Goal: Information Seeking & Learning: Learn about a topic

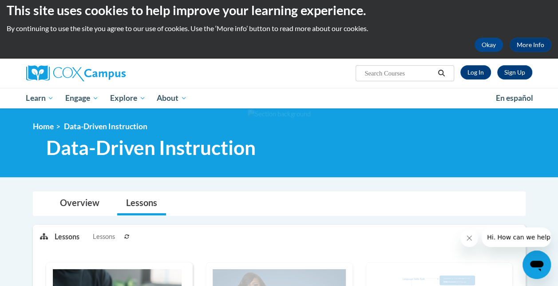
scroll to position [7, 0]
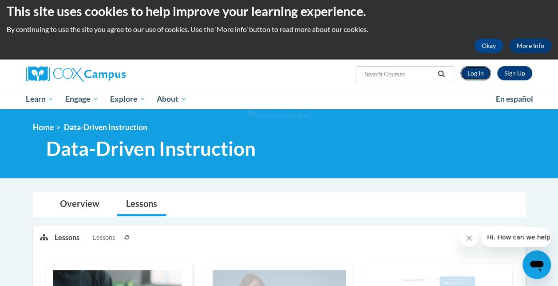
click at [470, 71] on link "Log In" at bounding box center [475, 73] width 31 height 14
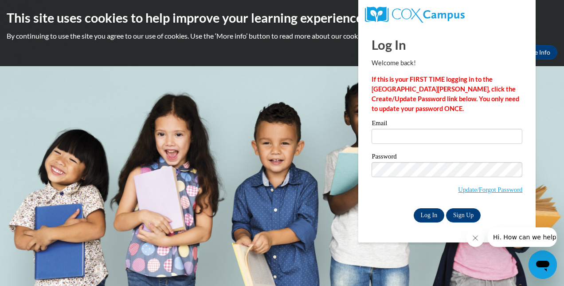
type input "shjones@atlantaunboundacademy.org"
click at [422, 213] on input "Log In" at bounding box center [429, 215] width 31 height 14
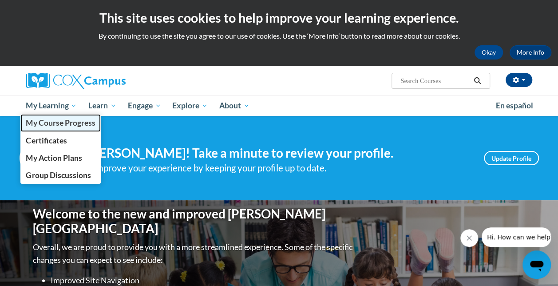
click at [67, 120] on span "My Course Progress" at bounding box center [60, 122] width 69 height 9
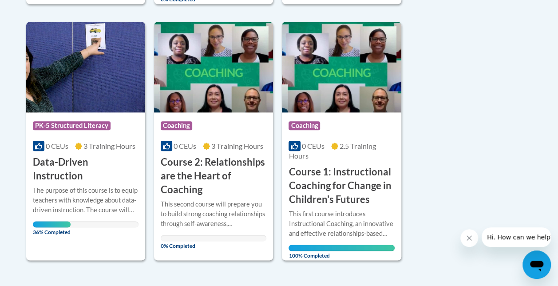
scroll to position [467, 0]
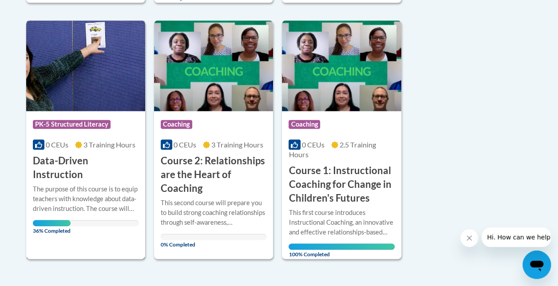
click at [71, 226] on div "Course Category: PK-5 Structured Literacy 0 CEUs 3 Training Hours COURSE Data-D…" at bounding box center [85, 139] width 119 height 238
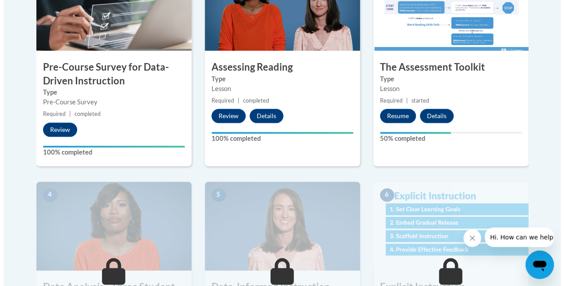
scroll to position [334, 0]
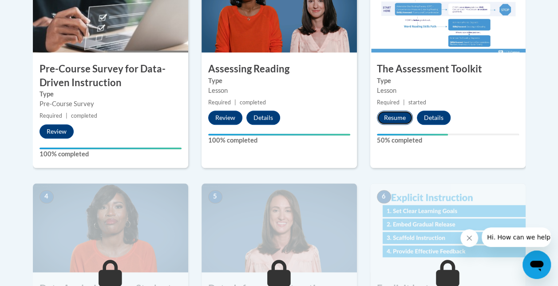
click at [393, 117] on button "Resume" at bounding box center [395, 117] width 36 height 14
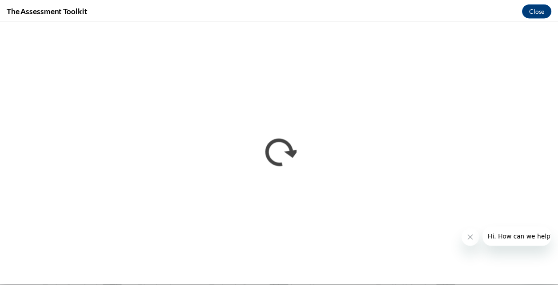
scroll to position [0, 0]
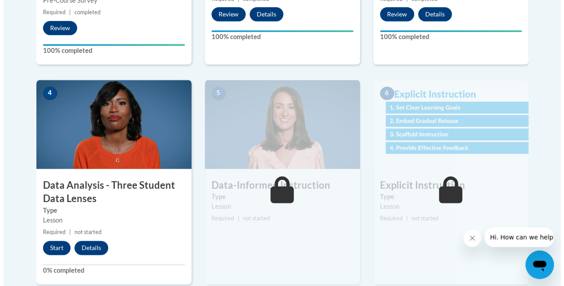
scroll to position [444, 0]
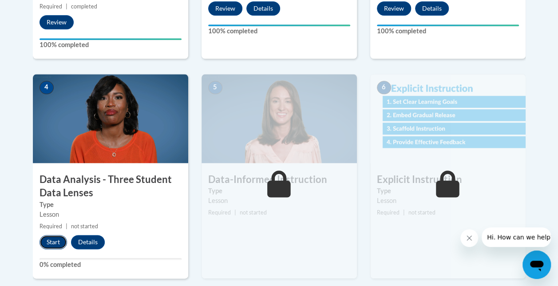
click at [55, 237] on button "Start" at bounding box center [52, 242] width 27 height 14
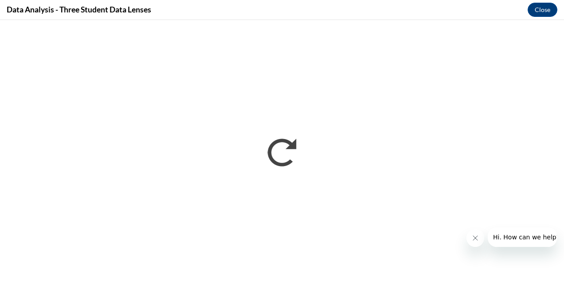
scroll to position [0, 0]
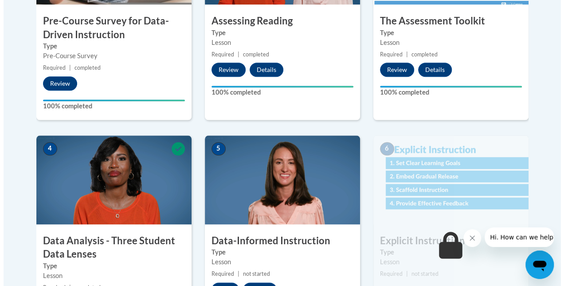
scroll to position [444, 0]
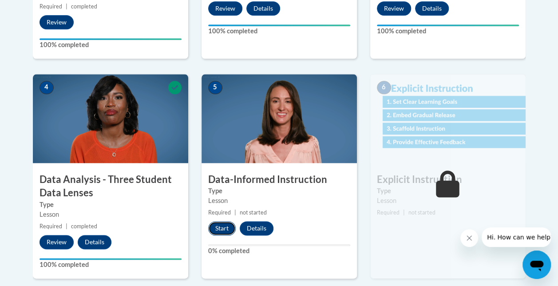
click at [219, 230] on button "Start" at bounding box center [221, 228] width 27 height 14
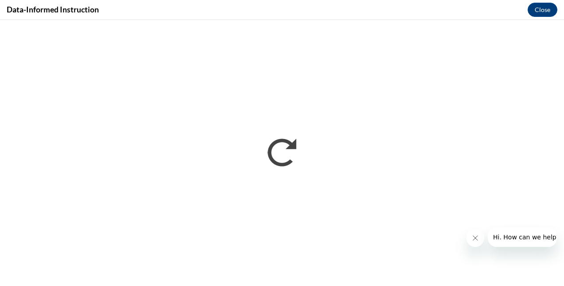
scroll to position [0, 0]
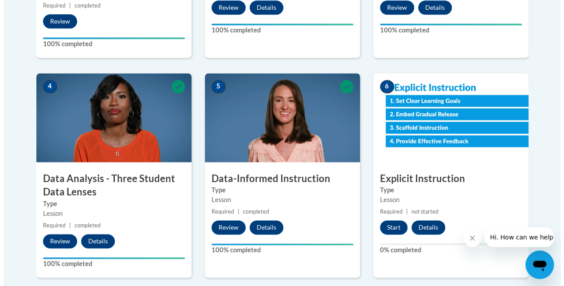
scroll to position [444, 0]
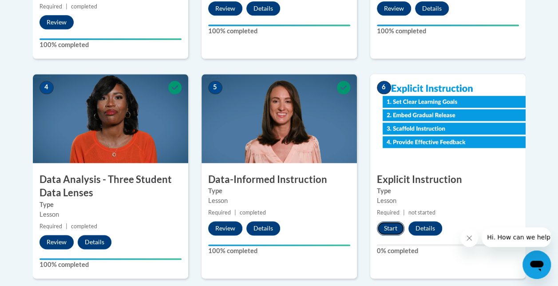
click at [385, 228] on button "Start" at bounding box center [390, 228] width 27 height 14
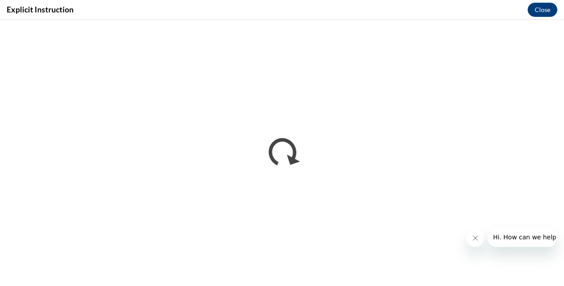
scroll to position [0, 0]
click at [475, 238] on icon "Close message from company" at bounding box center [475, 238] width 4 height 4
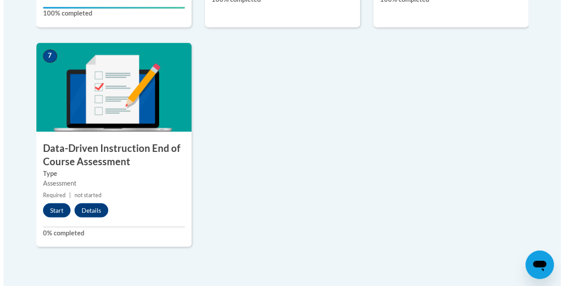
scroll to position [710, 0]
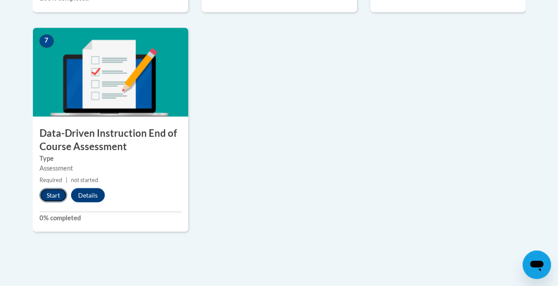
click at [51, 198] on button "Start" at bounding box center [52, 195] width 27 height 14
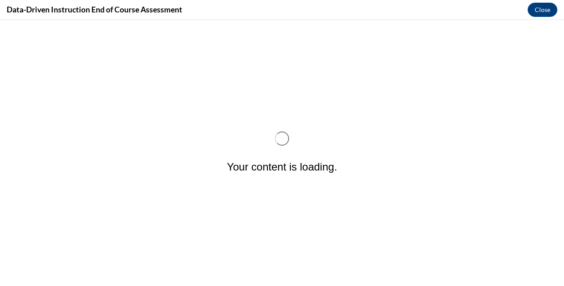
scroll to position [0, 0]
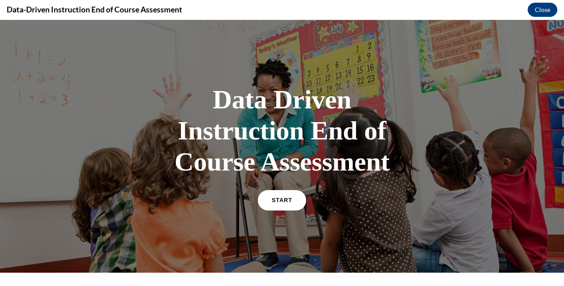
click at [282, 200] on span "START" at bounding box center [282, 200] width 20 height 7
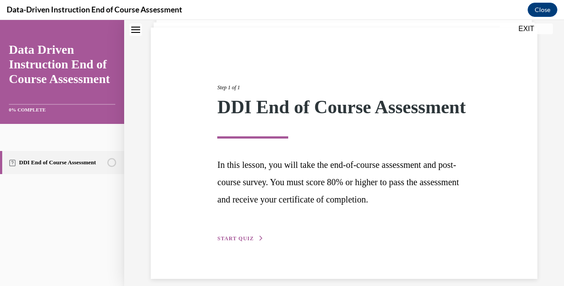
scroll to position [72, 0]
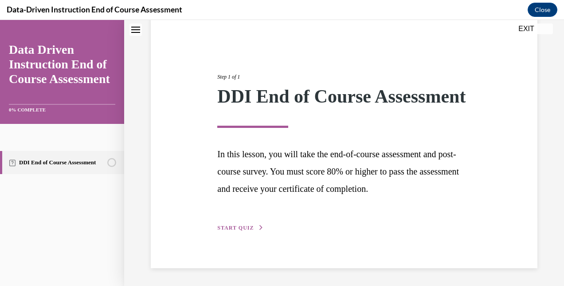
click at [252, 232] on button "START QUIZ" at bounding box center [240, 228] width 46 height 8
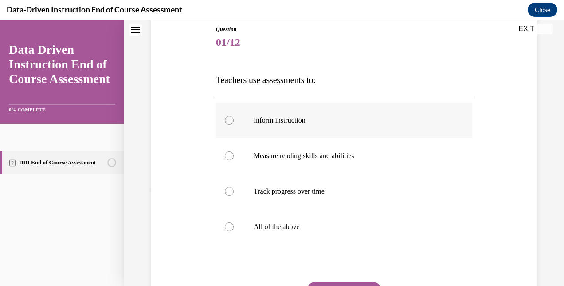
scroll to position [161, 0]
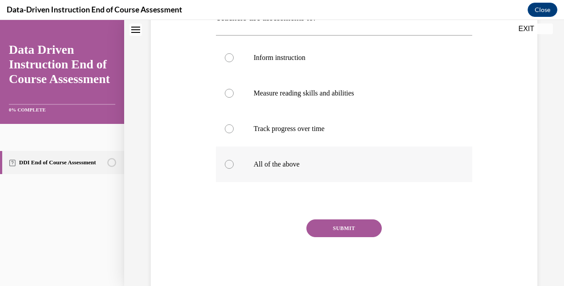
click at [268, 165] on p "All of the above" at bounding box center [352, 164] width 196 height 9
click at [234, 165] on input "All of the above" at bounding box center [229, 164] width 9 height 9
radio input "true"
click at [342, 223] on button "SUBMIT" at bounding box center [343, 228] width 75 height 18
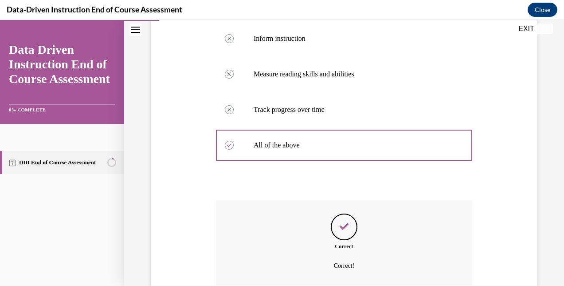
scroll to position [256, 0]
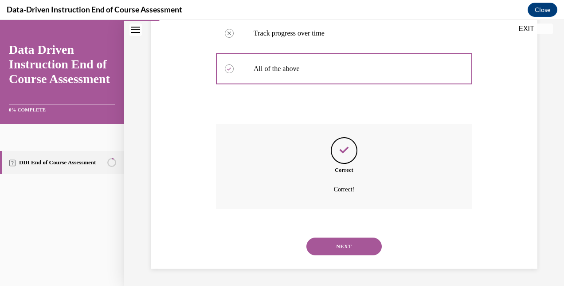
click at [355, 246] on button "NEXT" at bounding box center [343, 246] width 75 height 18
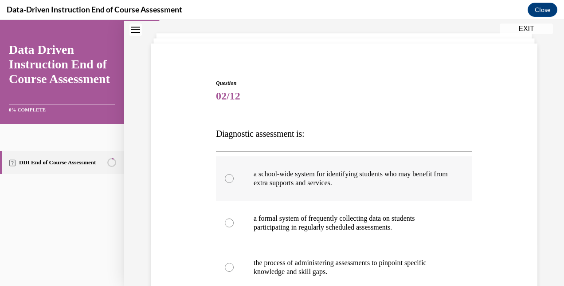
scroll to position [89, 0]
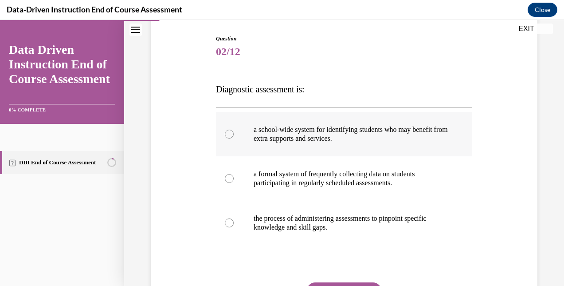
click at [303, 135] on p "a school-wide system for identifying students who may benefit from extra suppor…" at bounding box center [352, 134] width 196 height 18
click at [234, 135] on input "a school-wide system for identifying students who may benefit from extra suppor…" at bounding box center [229, 134] width 9 height 9
radio input "true"
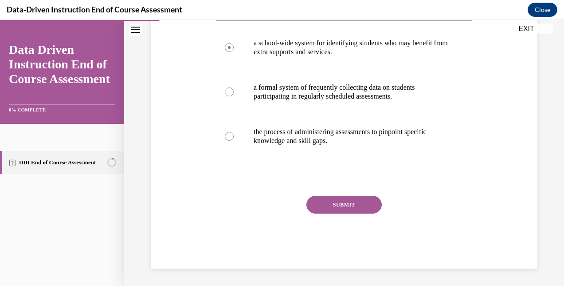
drag, startPoint x: 337, startPoint y: 211, endPoint x: 333, endPoint y: 204, distance: 8.1
click at [335, 208] on button "SUBMIT" at bounding box center [343, 205] width 75 height 18
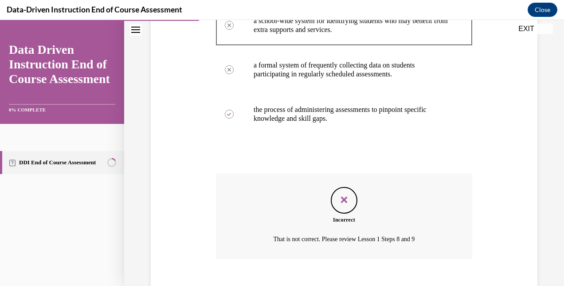
scroll to position [247, 0]
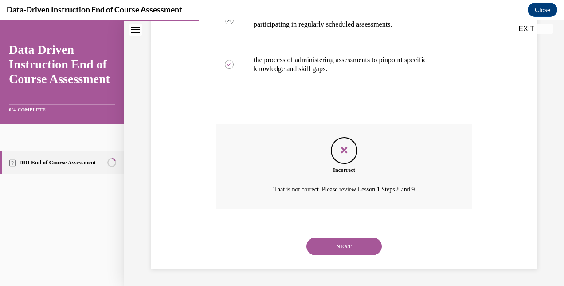
click at [342, 240] on button "NEXT" at bounding box center [343, 246] width 75 height 18
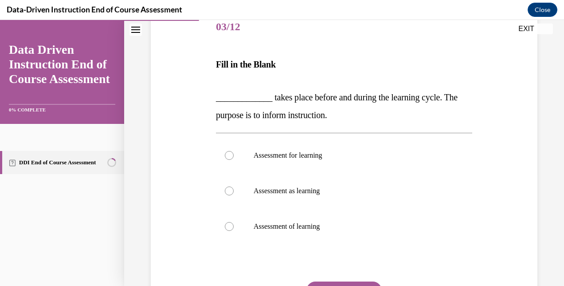
scroll to position [133, 0]
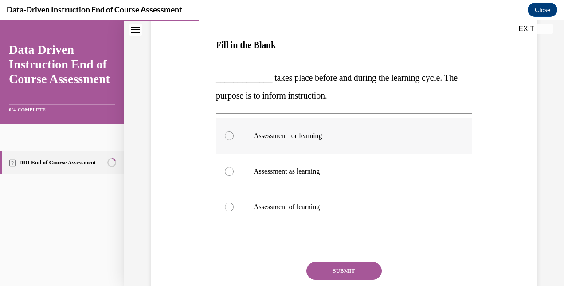
click at [231, 136] on div at bounding box center [229, 135] width 9 height 9
click at [231, 136] on input "Assessment for learning" at bounding box center [229, 135] width 9 height 9
radio input "true"
click at [331, 270] on button "SUBMIT" at bounding box center [343, 271] width 75 height 18
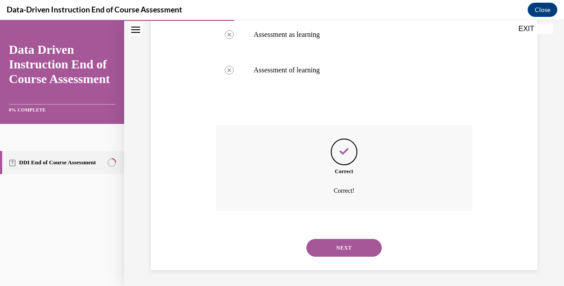
scroll to position [271, 0]
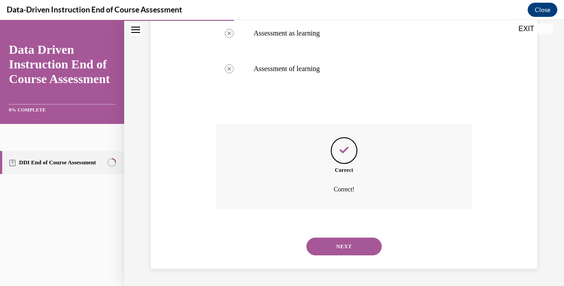
drag, startPoint x: 326, startPoint y: 243, endPoint x: 327, endPoint y: 224, distance: 18.2
click at [328, 242] on button "NEXT" at bounding box center [343, 246] width 75 height 18
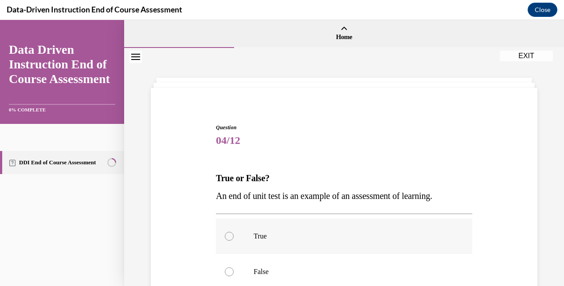
click at [247, 245] on label "True" at bounding box center [344, 235] width 256 height 35
click at [234, 240] on input "True" at bounding box center [229, 236] width 9 height 9
radio input "true"
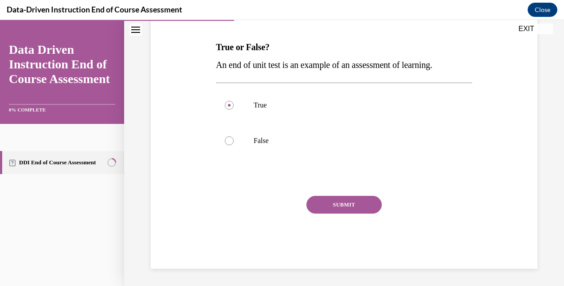
click at [347, 205] on button "SUBMIT" at bounding box center [343, 205] width 75 height 18
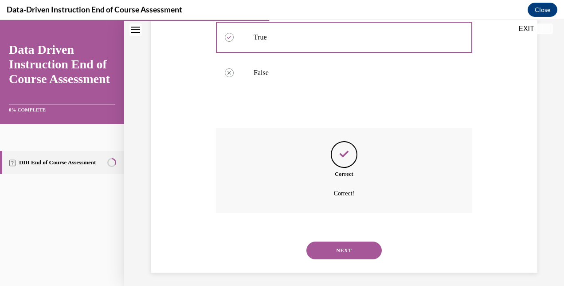
scroll to position [203, 0]
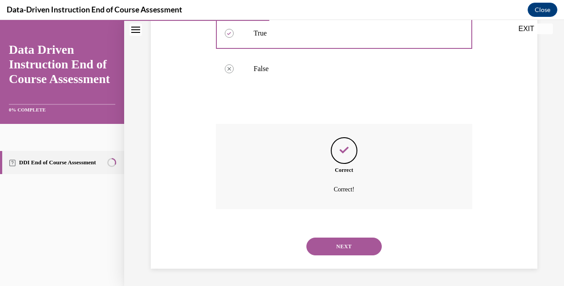
click at [341, 240] on button "NEXT" at bounding box center [343, 246] width 75 height 18
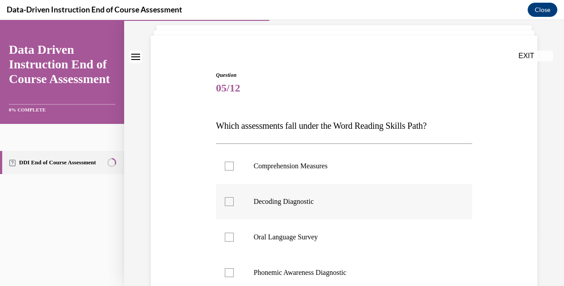
scroll to position [89, 0]
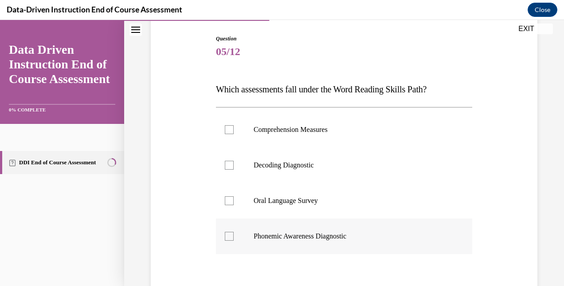
click at [227, 235] on div at bounding box center [229, 236] width 9 height 9
click at [227, 235] on input "Phonemic Awareness Diagnostic" at bounding box center [229, 236] width 9 height 9
checkbox input "true"
click at [228, 166] on div at bounding box center [229, 165] width 9 height 9
click at [228, 166] on input "Decoding Diagnostic" at bounding box center [229, 165] width 9 height 9
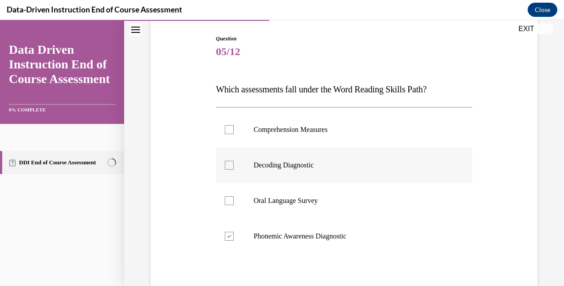
checkbox input "true"
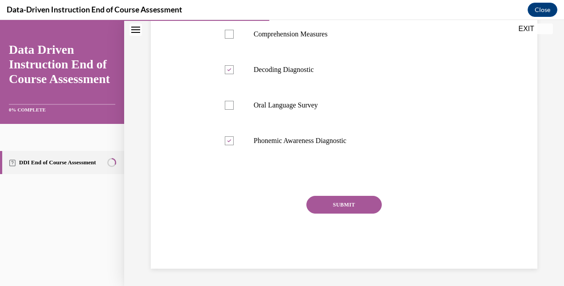
click at [331, 208] on button "SUBMIT" at bounding box center [343, 205] width 75 height 18
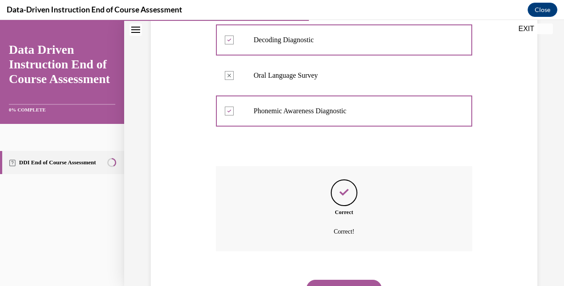
scroll to position [256, 0]
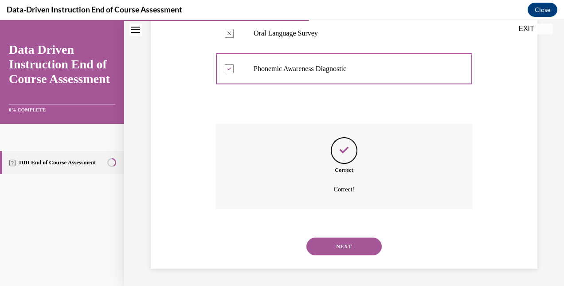
click at [364, 240] on button "NEXT" at bounding box center [343, 246] width 75 height 18
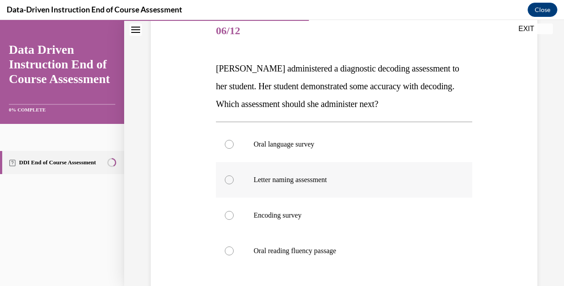
scroll to position [133, 0]
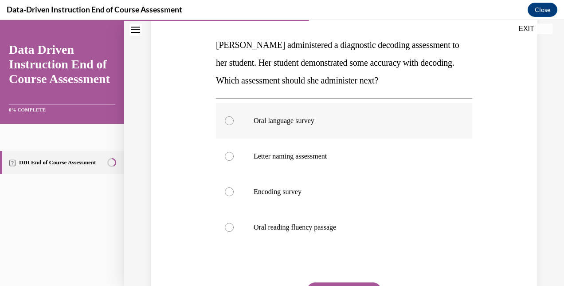
click at [270, 119] on p "Oral language survey" at bounding box center [352, 120] width 196 height 9
click at [234, 119] on input "Oral language survey" at bounding box center [229, 120] width 9 height 9
radio input "true"
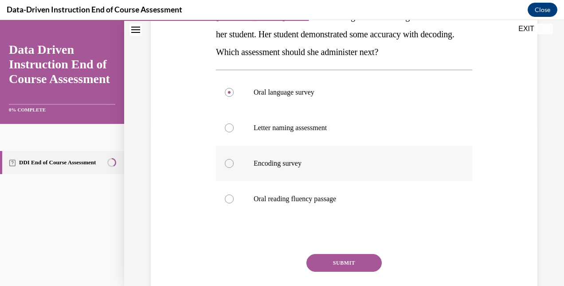
scroll to position [177, 0]
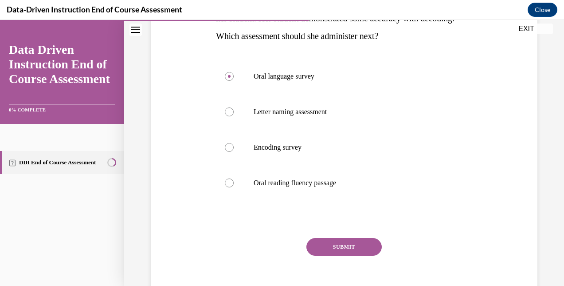
click at [343, 243] on button "SUBMIT" at bounding box center [343, 247] width 75 height 18
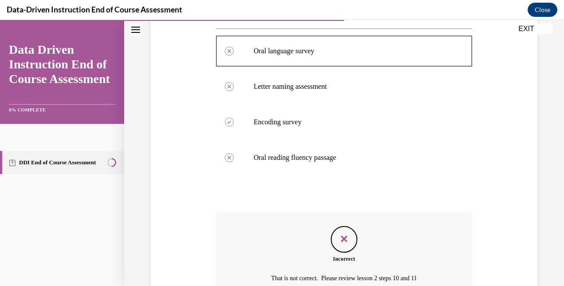
scroll to position [291, 0]
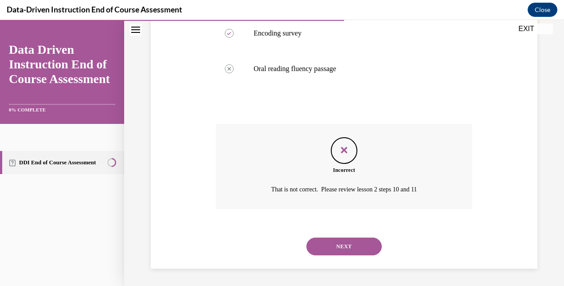
click at [339, 249] on button "NEXT" at bounding box center [343, 246] width 75 height 18
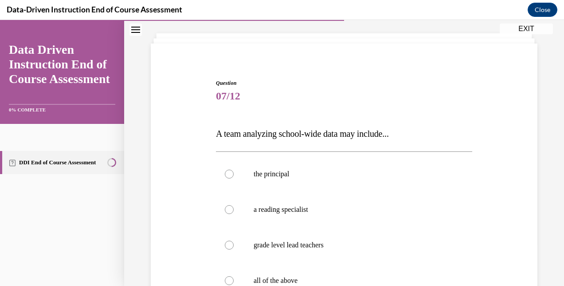
scroll to position [89, 0]
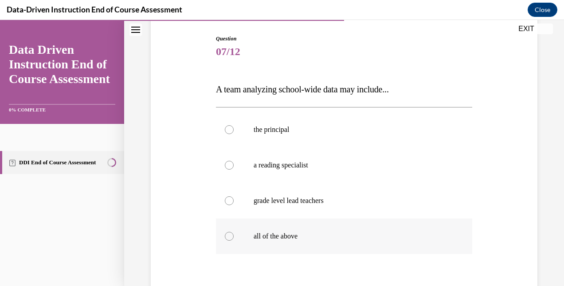
click at [273, 240] on label "all of the above" at bounding box center [344, 235] width 256 height 35
click at [234, 240] on input "all of the above" at bounding box center [229, 236] width 9 height 9
radio input "true"
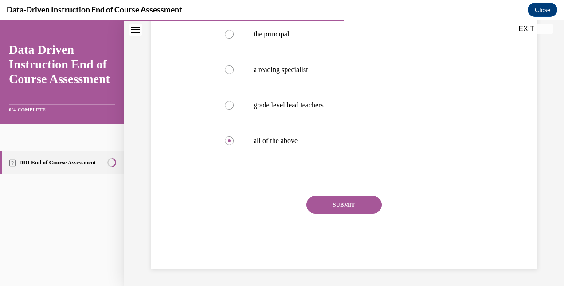
click at [358, 201] on button "SUBMIT" at bounding box center [343, 205] width 75 height 18
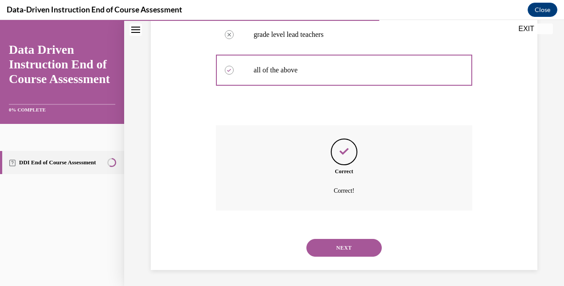
scroll to position [256, 0]
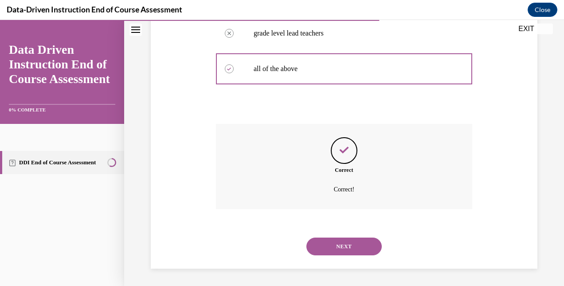
click at [334, 244] on button "NEXT" at bounding box center [343, 246] width 75 height 18
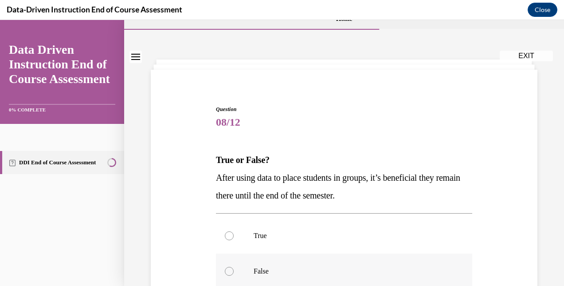
scroll to position [89, 0]
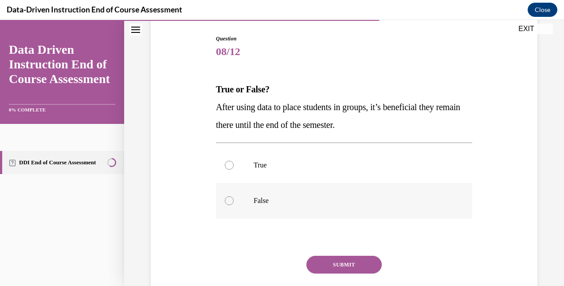
click at [261, 203] on p "False" at bounding box center [352, 200] width 196 height 9
click at [234, 203] on input "False" at bounding box center [229, 200] width 9 height 9
radio input "true"
click at [343, 260] on button "SUBMIT" at bounding box center [343, 264] width 75 height 18
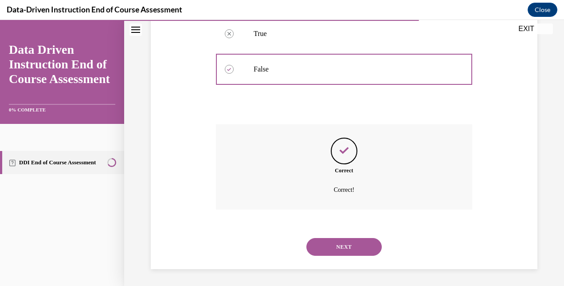
scroll to position [220, 0]
click at [346, 240] on button "NEXT" at bounding box center [343, 246] width 75 height 18
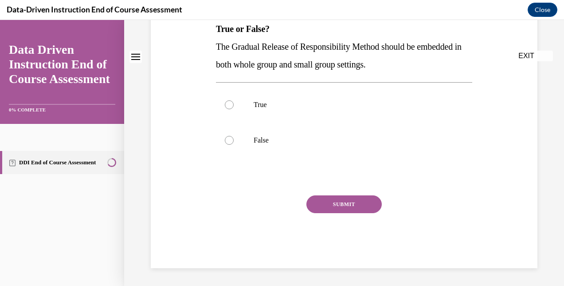
scroll to position [0, 0]
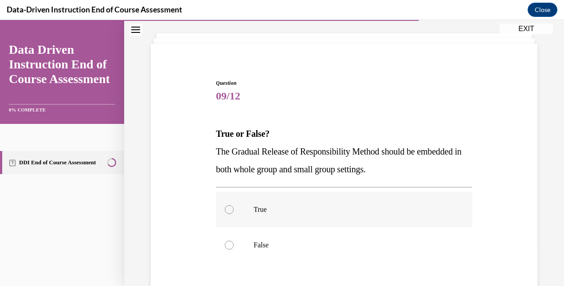
click at [245, 199] on label "True" at bounding box center [344, 209] width 256 height 35
click at [234, 205] on input "True" at bounding box center [229, 209] width 9 height 9
radio input "true"
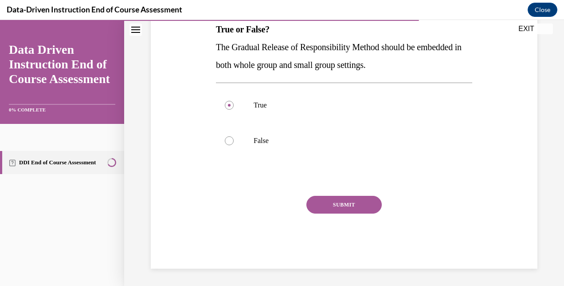
click at [331, 200] on button "SUBMIT" at bounding box center [343, 205] width 75 height 18
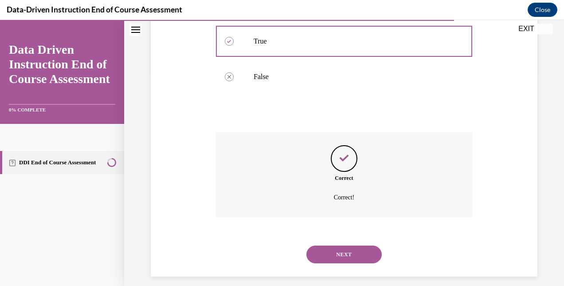
scroll to position [220, 0]
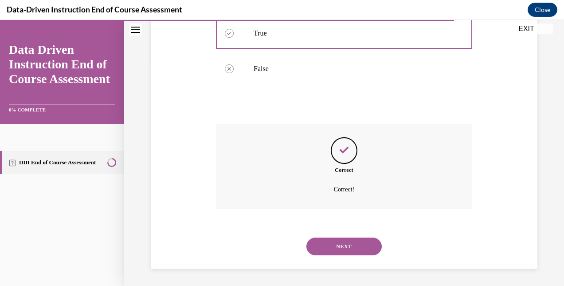
click at [335, 245] on button "NEXT" at bounding box center [343, 246] width 75 height 18
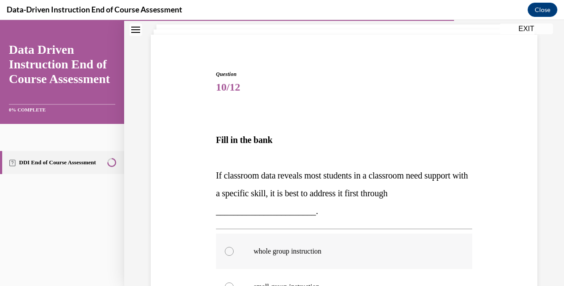
scroll to position [89, 0]
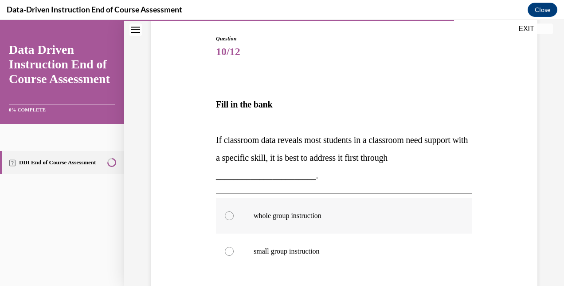
click at [318, 214] on p "whole group instruction" at bounding box center [352, 215] width 196 height 9
click at [234, 214] on input "whole group instruction" at bounding box center [229, 215] width 9 height 9
radio input "true"
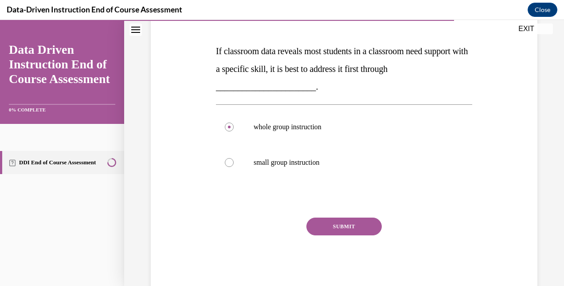
click at [338, 226] on button "SUBMIT" at bounding box center [343, 226] width 75 height 18
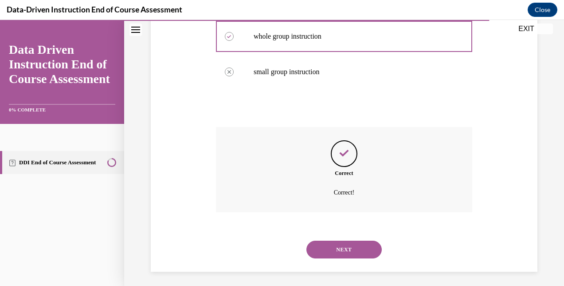
scroll to position [271, 0]
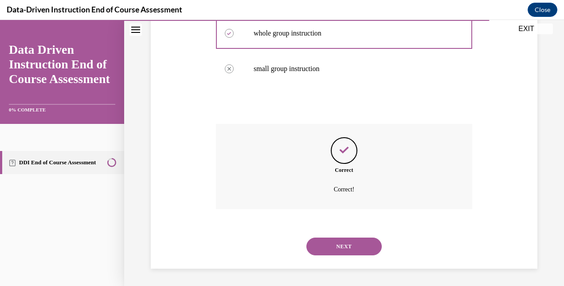
click at [350, 245] on button "NEXT" at bounding box center [343, 246] width 75 height 18
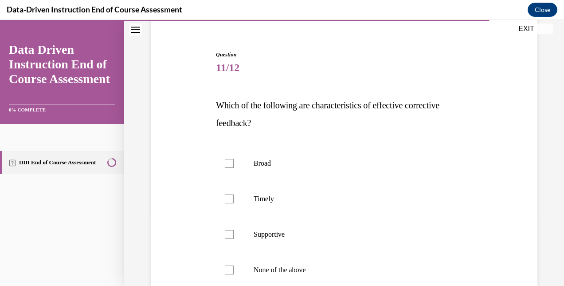
scroll to position [89, 0]
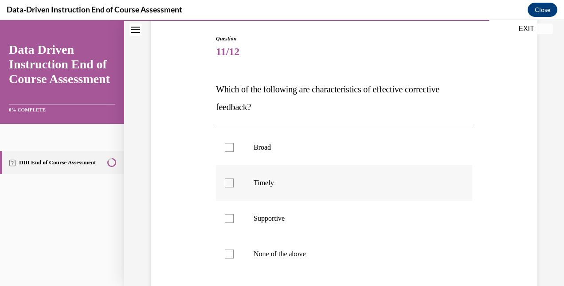
click at [252, 190] on label "Timely" at bounding box center [344, 182] width 256 height 35
click at [234, 187] on input "Timely" at bounding box center [229, 182] width 9 height 9
checkbox input "true"
click at [254, 213] on label "Supportive" at bounding box center [344, 217] width 256 height 35
click at [234, 214] on input "Supportive" at bounding box center [229, 218] width 9 height 9
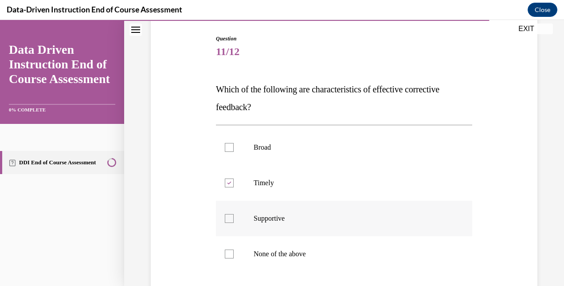
checkbox input "true"
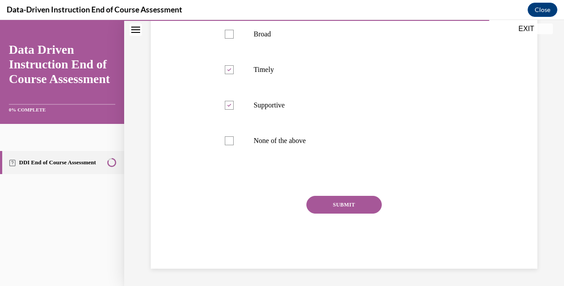
click at [310, 200] on button "SUBMIT" at bounding box center [343, 205] width 75 height 18
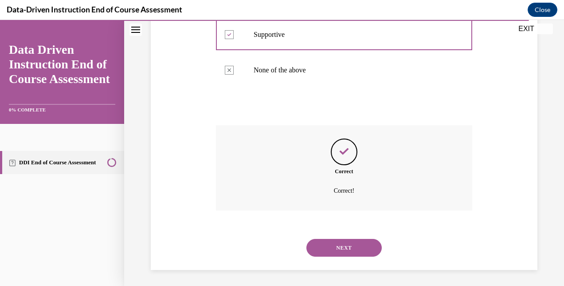
scroll to position [274, 0]
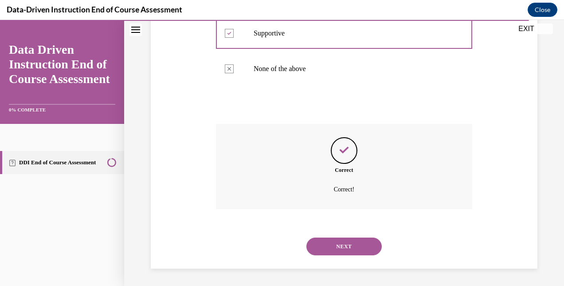
click at [330, 239] on button "NEXT" at bounding box center [343, 246] width 75 height 18
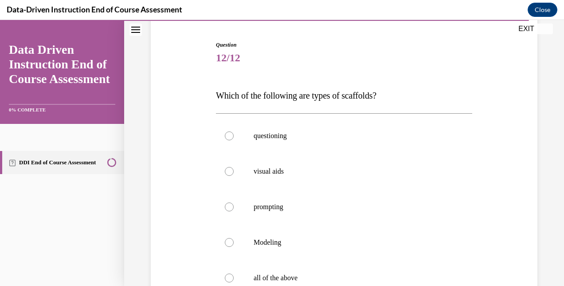
scroll to position [89, 0]
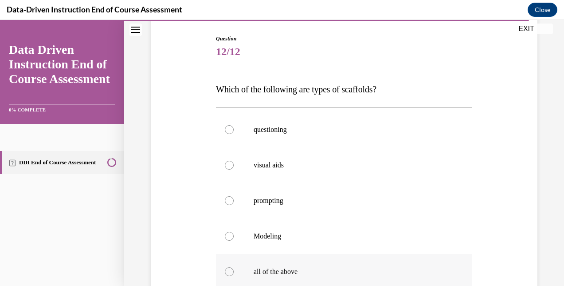
click at [250, 268] on label "all of the above" at bounding box center [344, 271] width 256 height 35
click at [234, 268] on input "all of the above" at bounding box center [229, 271] width 9 height 9
radio input "true"
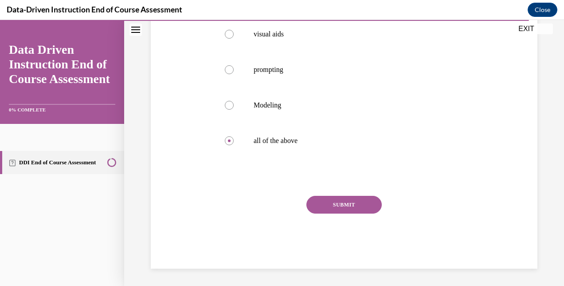
click at [324, 200] on button "SUBMIT" at bounding box center [343, 205] width 75 height 18
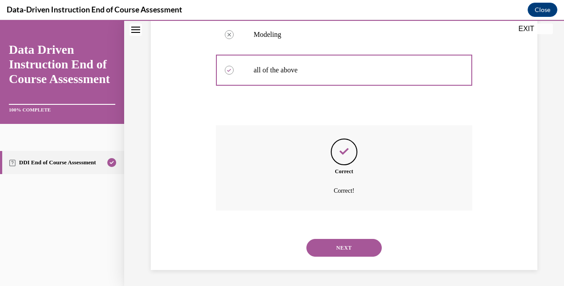
scroll to position [291, 0]
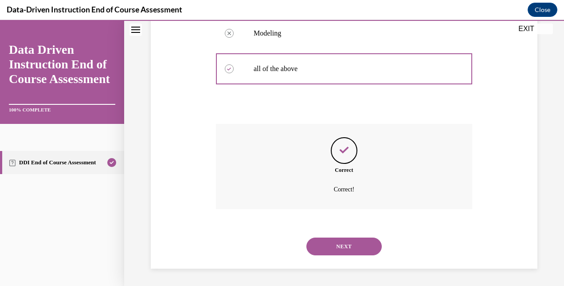
click at [356, 243] on button "NEXT" at bounding box center [343, 246] width 75 height 18
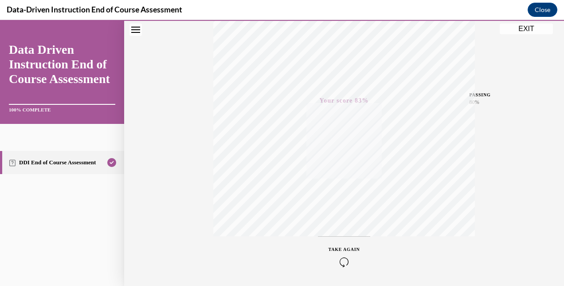
scroll to position [144, 0]
click at [529, 29] on button "EXIT" at bounding box center [526, 29] width 53 height 11
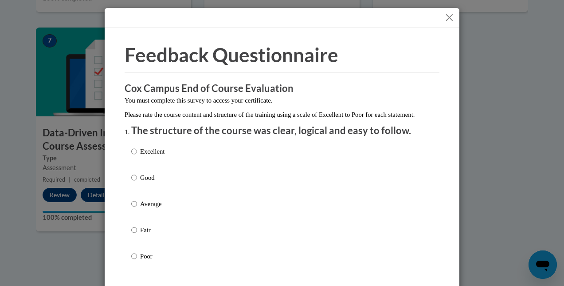
scroll to position [44, 0]
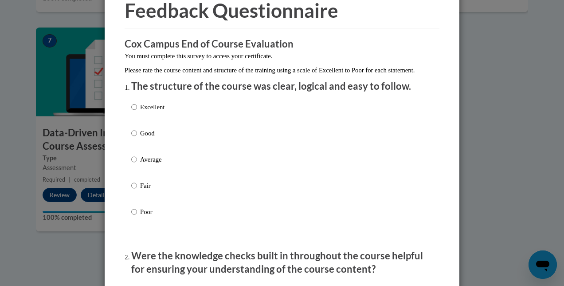
click at [136, 145] on label "Good" at bounding box center [147, 140] width 33 height 24
click at [136, 138] on input "Good" at bounding box center [134, 133] width 6 height 10
radio input "true"
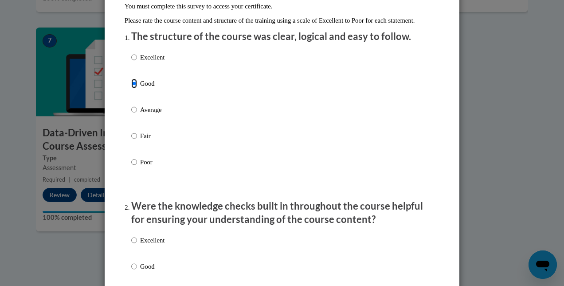
scroll to position [177, 0]
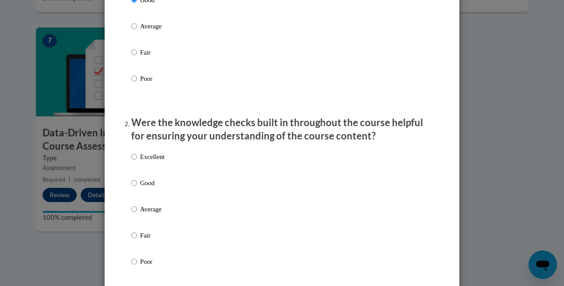
click at [145, 188] on p "Good" at bounding box center [152, 183] width 24 height 10
click at [137, 188] on input "Good" at bounding box center [134, 183] width 6 height 10
radio input "true"
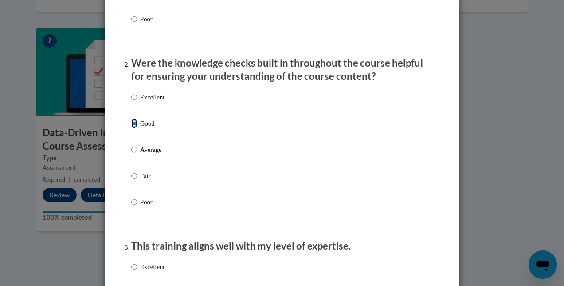
scroll to position [355, 0]
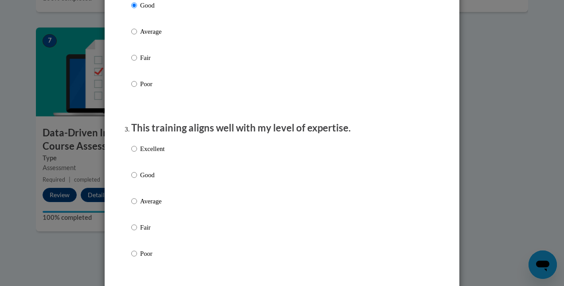
click at [142, 180] on p "Good" at bounding box center [152, 175] width 24 height 10
click at [137, 180] on input "Good" at bounding box center [134, 175] width 6 height 10
radio input "true"
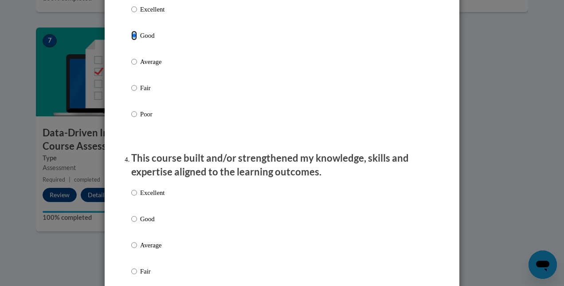
scroll to position [577, 0]
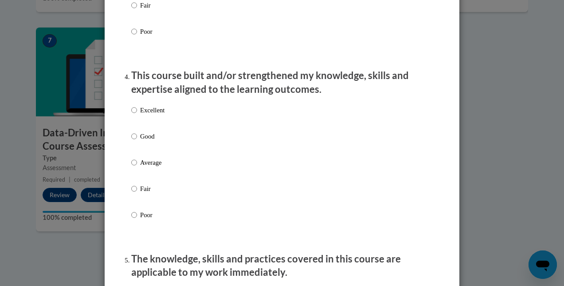
click at [140, 141] on p "Good" at bounding box center [152, 136] width 24 height 10
click at [137, 141] on input "Good" at bounding box center [134, 136] width 6 height 10
radio input "true"
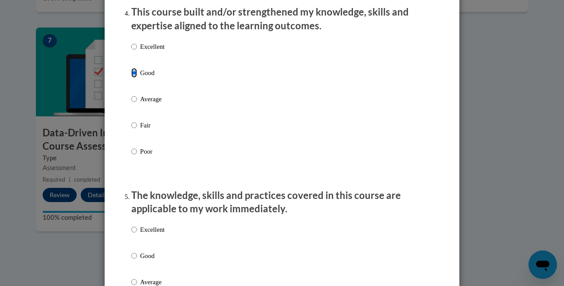
scroll to position [665, 0]
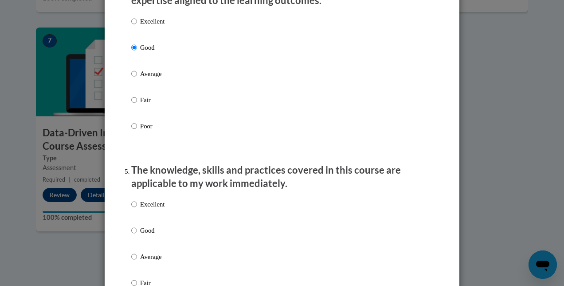
click at [152, 235] on p "Good" at bounding box center [152, 230] width 24 height 10
click at [137, 235] on input "Good" at bounding box center [134, 230] width 6 height 10
radio input "true"
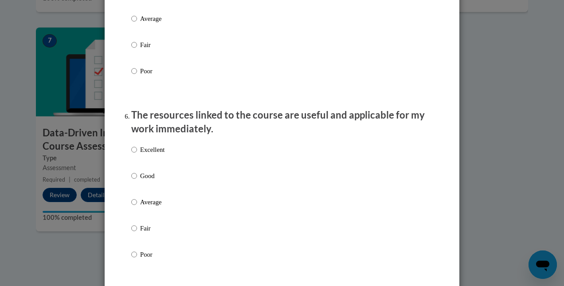
scroll to position [931, 0]
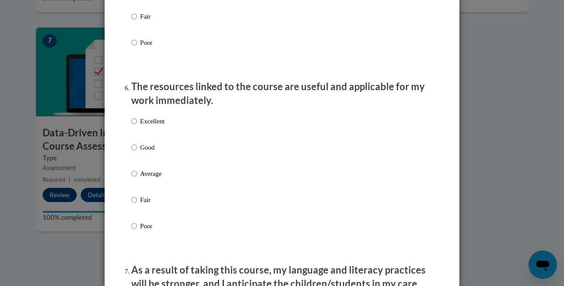
click at [145, 178] on p "Average" at bounding box center [152, 174] width 24 height 10
click at [137, 178] on input "Average" at bounding box center [134, 174] width 6 height 10
radio input "true"
click at [148, 126] on p "Excellent" at bounding box center [152, 121] width 24 height 10
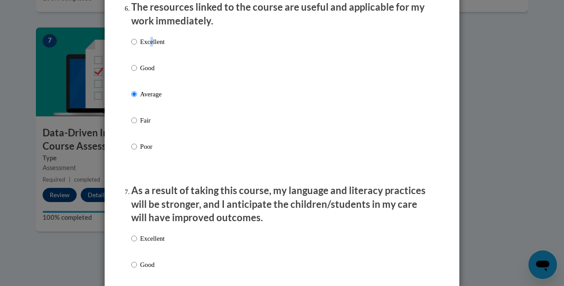
scroll to position [1020, 0]
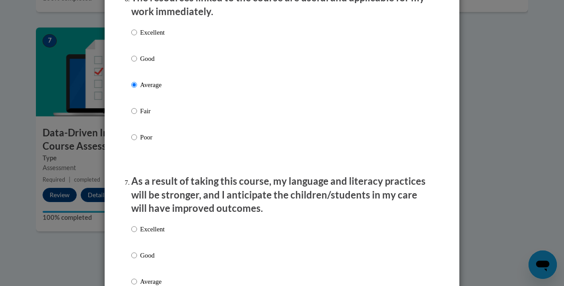
click at [140, 37] on p "Excellent" at bounding box center [152, 32] width 24 height 10
click at [137, 37] on input "Excellent" at bounding box center [134, 32] width 6 height 10
radio input "true"
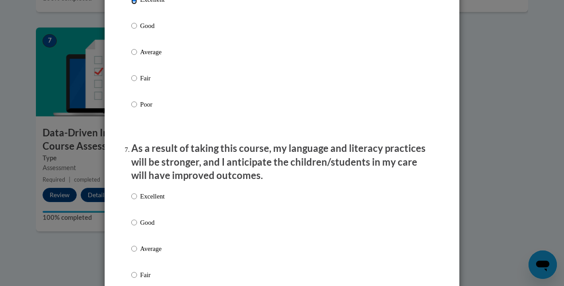
scroll to position [1109, 0]
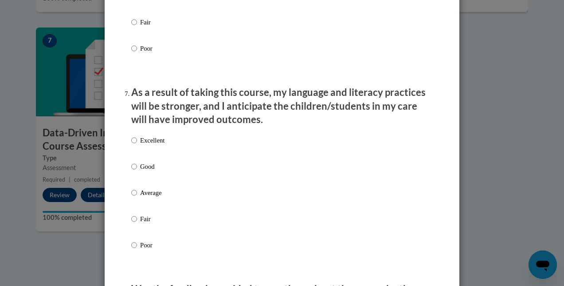
click at [145, 197] on p "Average" at bounding box center [152, 193] width 24 height 10
click at [137, 197] on input "Average" at bounding box center [134, 193] width 6 height 10
radio input "true"
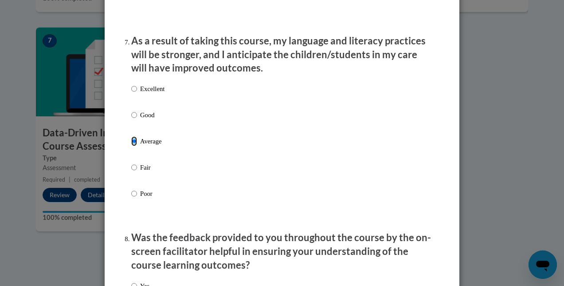
scroll to position [1242, 0]
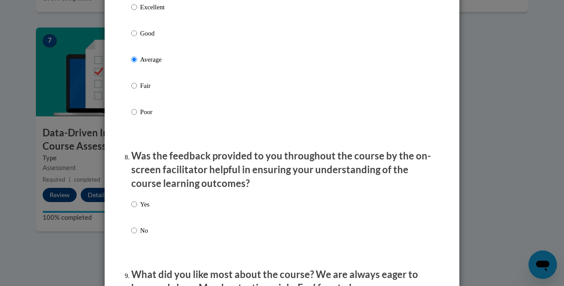
drag, startPoint x: 139, startPoint y: 224, endPoint x: 129, endPoint y: 225, distance: 10.8
click at [139, 223] on label "Yes" at bounding box center [140, 211] width 18 height 24
click at [137, 209] on input "Yes" at bounding box center [134, 204] width 6 height 10
radio input "true"
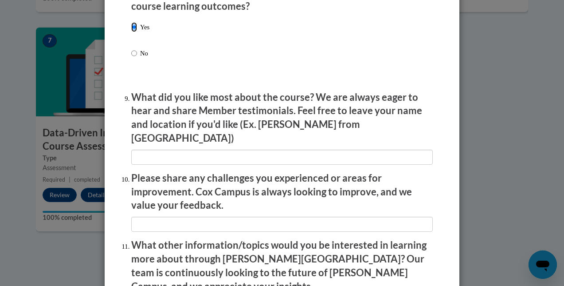
scroll to position [1419, 0]
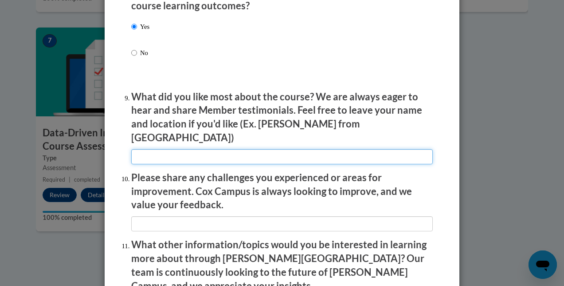
drag, startPoint x: 202, startPoint y: 154, endPoint x: 212, endPoint y: 143, distance: 15.1
click at [202, 154] on input "textbox" at bounding box center [282, 156] width 302 height 15
type input "N/A"
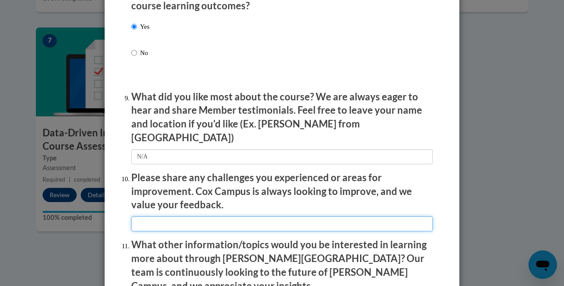
click at [148, 216] on input "textbox" at bounding box center [282, 223] width 302 height 15
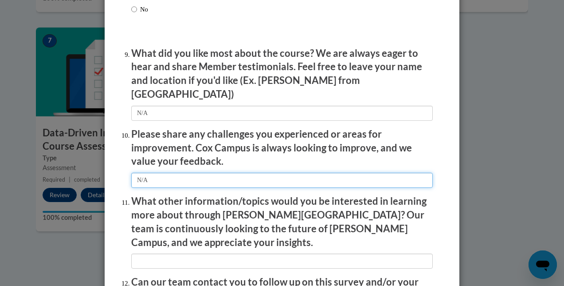
scroll to position [1508, 0]
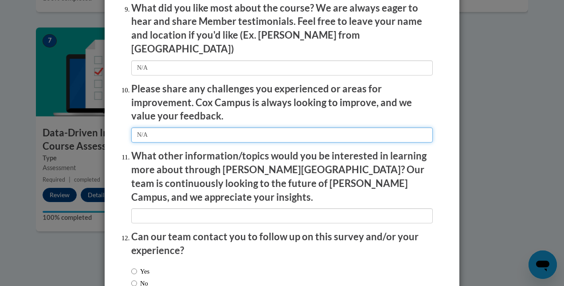
type input "N/A"
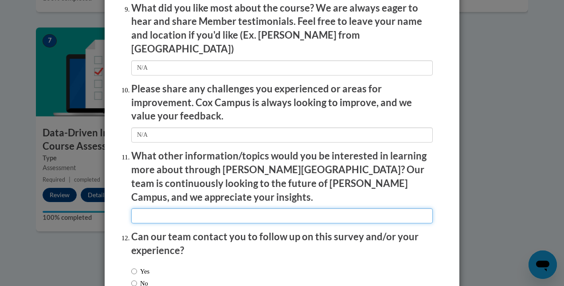
click at [157, 208] on input "textbox" at bounding box center [282, 215] width 302 height 15
type input "N/A"
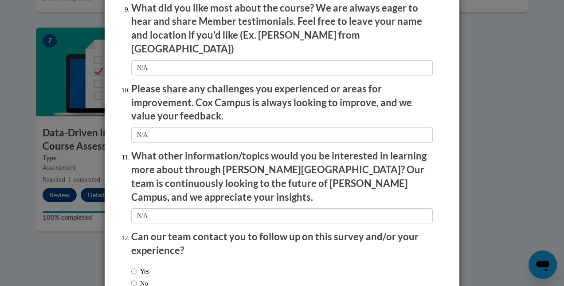
click at [148, 278] on label "No" at bounding box center [139, 283] width 17 height 10
click at [137, 278] on input "No" at bounding box center [134, 283] width 6 height 10
radio input "true"
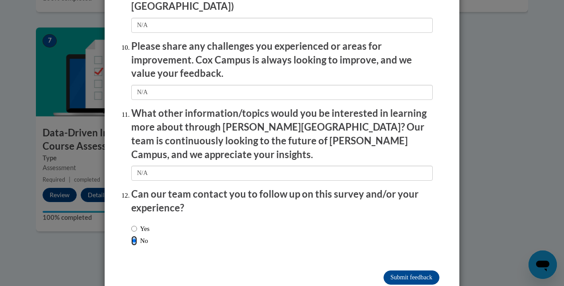
scroll to position [1559, 0]
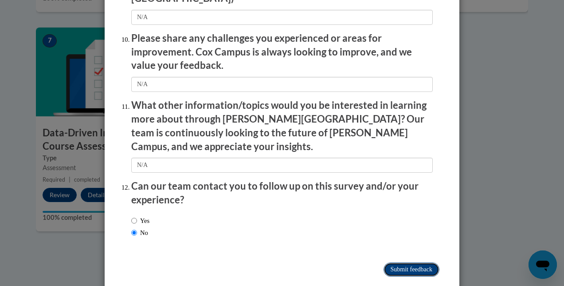
click at [410, 262] on input "Submit feedback" at bounding box center [412, 269] width 56 height 14
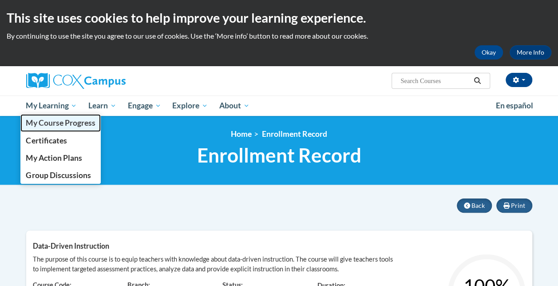
click at [76, 121] on span "My Course Progress" at bounding box center [60, 122] width 69 height 9
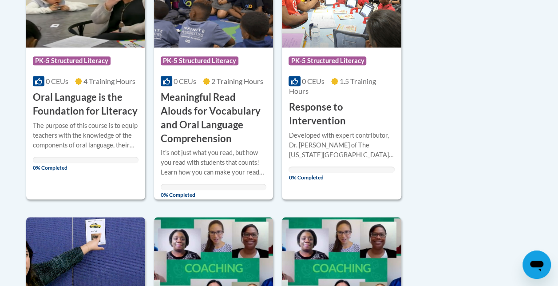
scroll to position [266, 0]
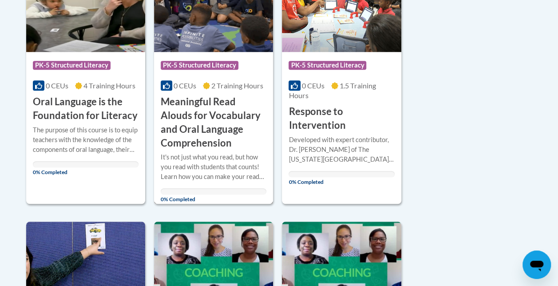
click at [207, 96] on h3 "Meaningful Read Alouds for Vocabulary and Oral Language Comprehension" at bounding box center [214, 122] width 106 height 55
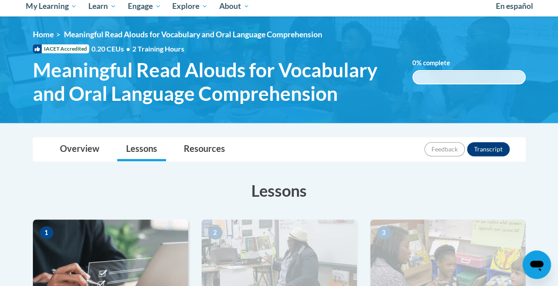
scroll to position [89, 0]
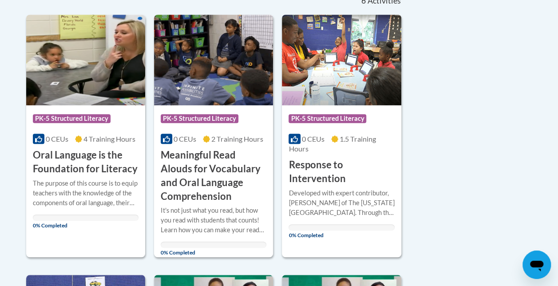
scroll to position [205, 0]
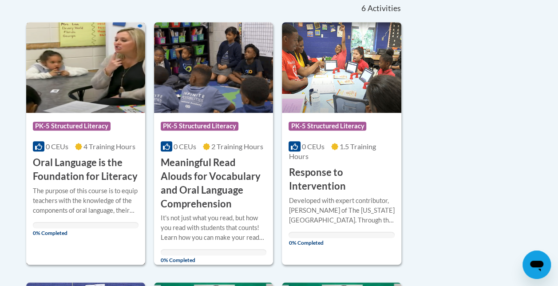
click at [79, 159] on h3 "Oral Language is the Foundation for Literacy" at bounding box center [86, 169] width 106 height 27
